Goal: Information Seeking & Learning: Learn about a topic

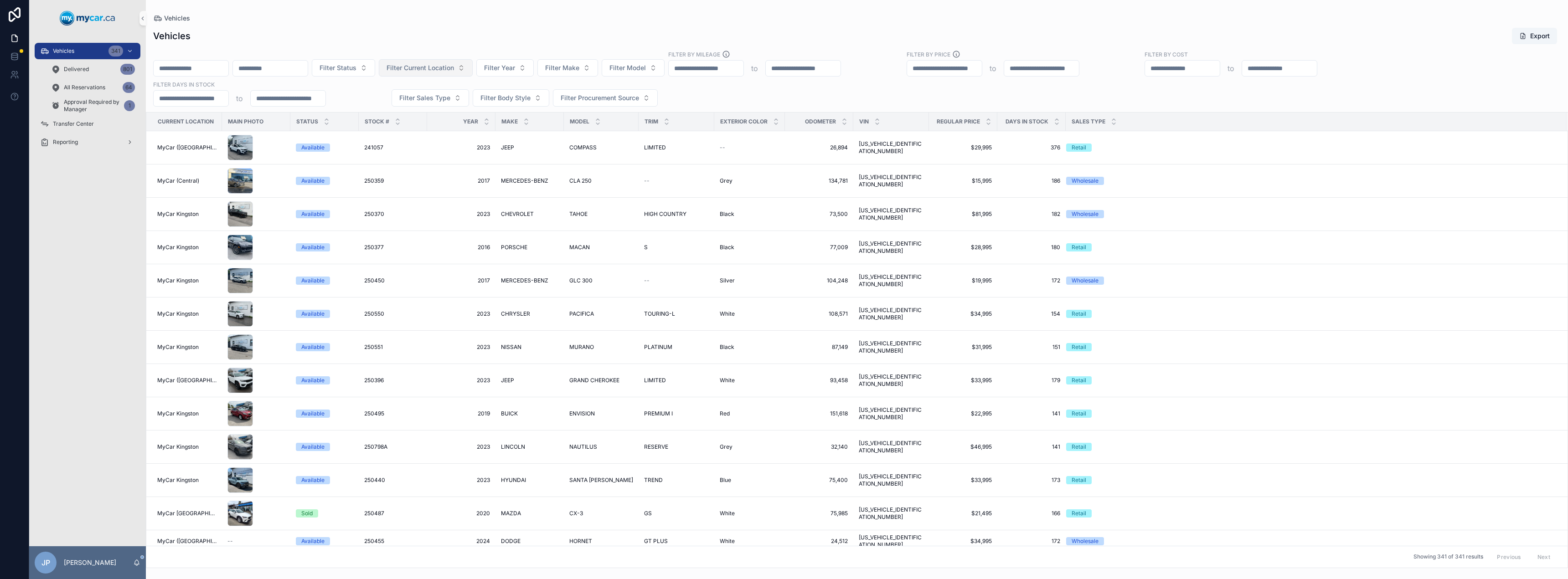
click at [473, 61] on button "Filter Current Location" at bounding box center [425, 68] width 94 height 17
click at [460, 152] on span "MyCar (Central)" at bounding box center [445, 148] width 48 height 9
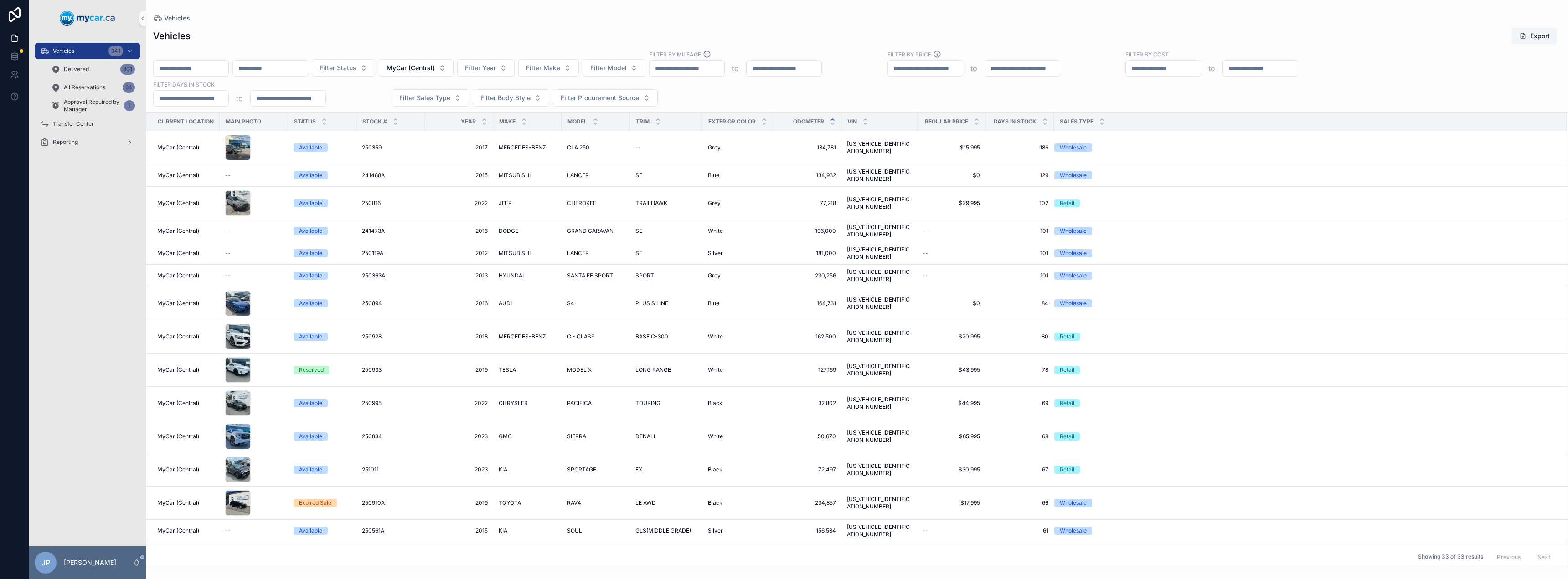
click at [831, 117] on icon "scrollable content" at bounding box center [833, 120] width 6 height 6
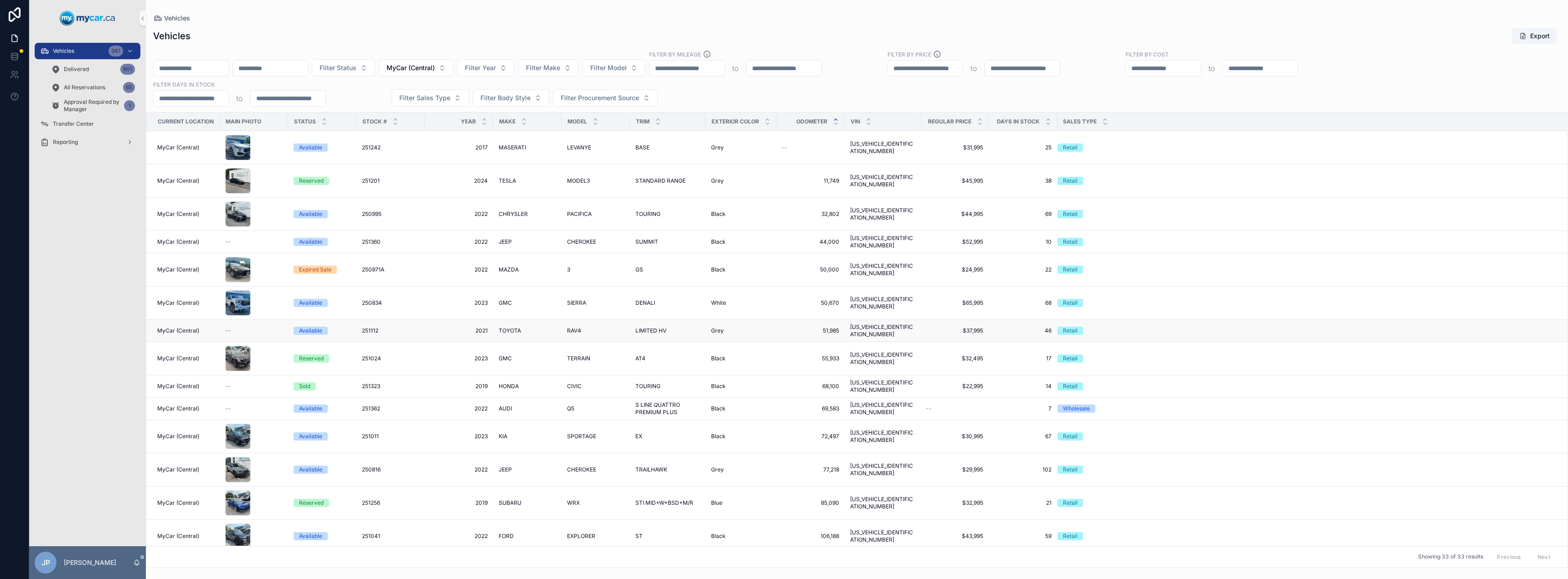
click at [755, 327] on div "Grey Grey" at bounding box center [741, 331] width 60 height 7
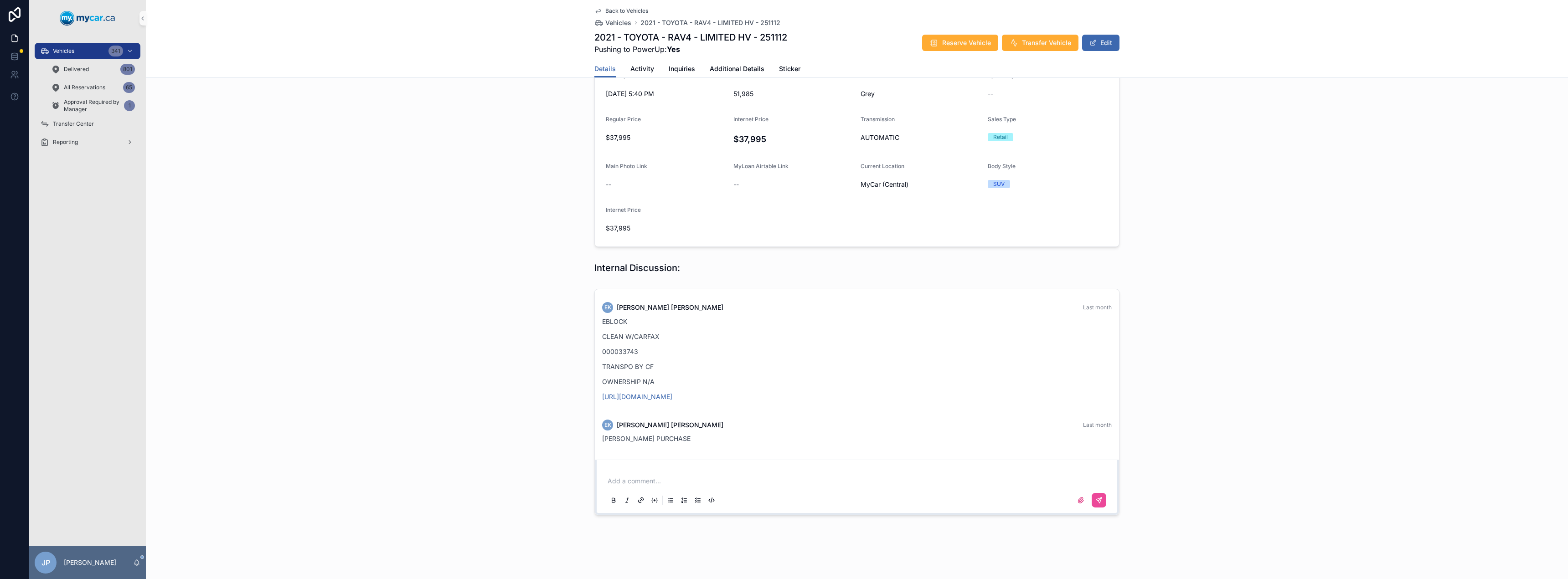
scroll to position [185, 0]
